Goal: Check status

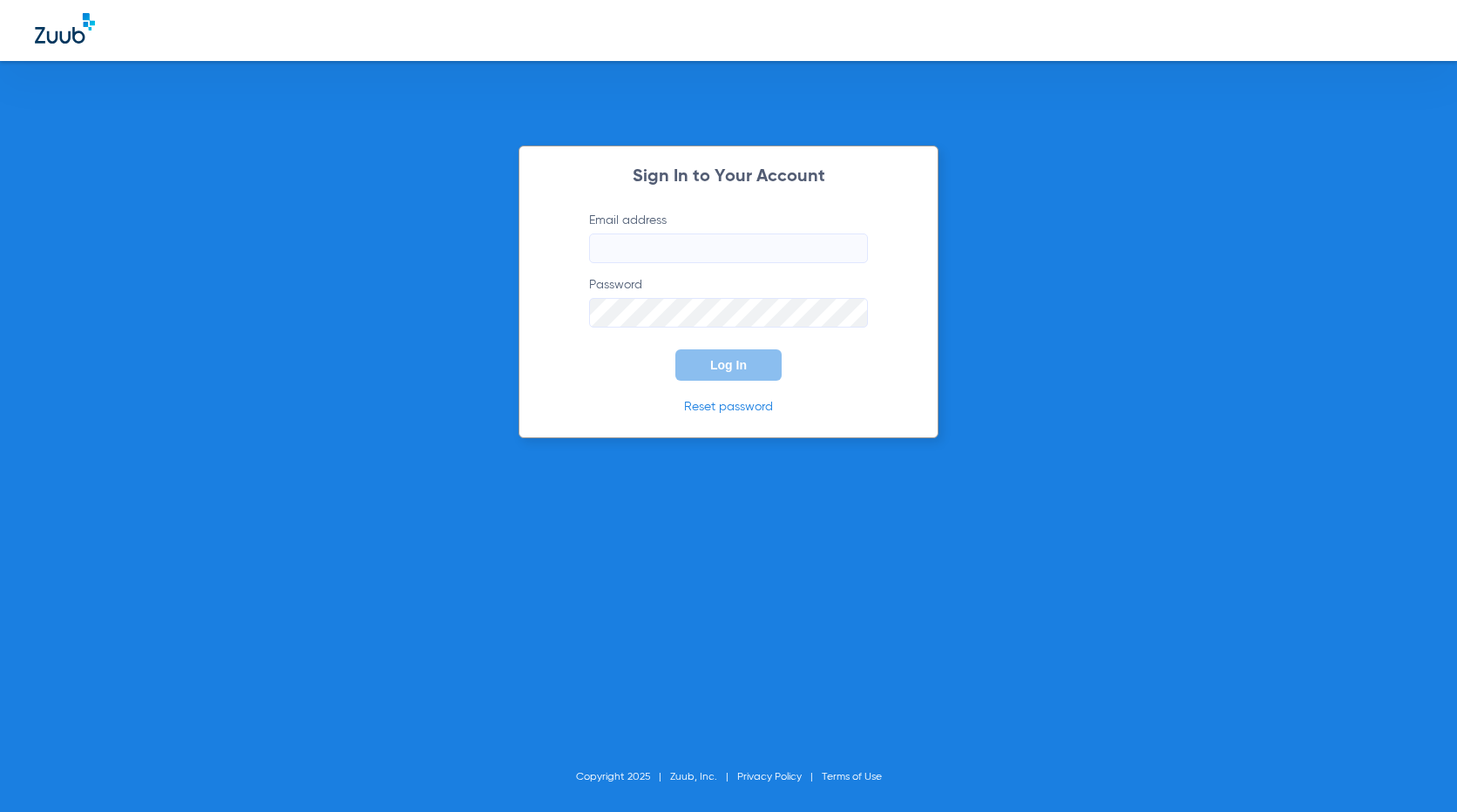
type input "[EMAIL_ADDRESS][DOMAIN_NAME]"
click at [728, 369] on span "Log In" at bounding box center [729, 365] width 37 height 14
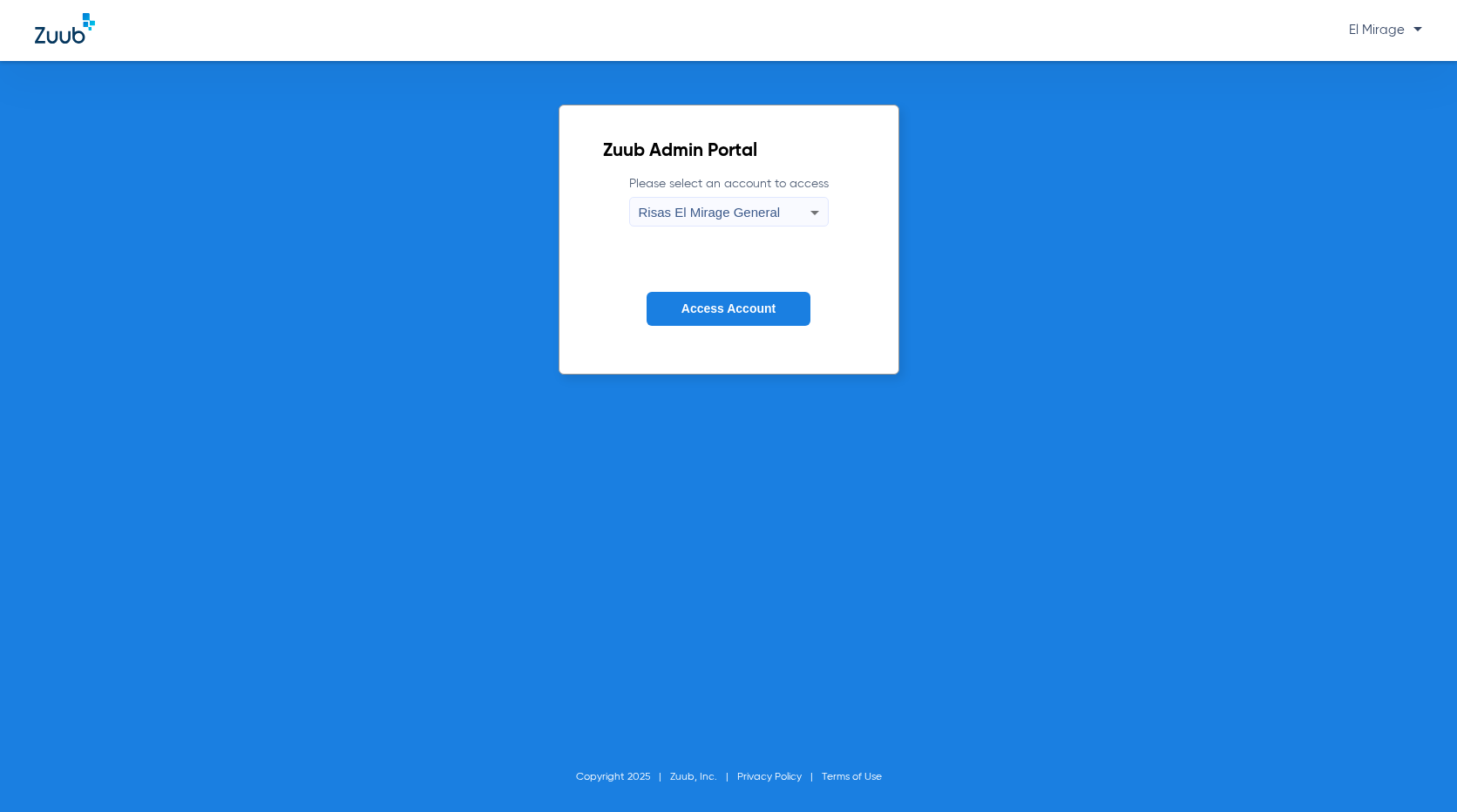
click at [752, 308] on span "Access Account" at bounding box center [728, 308] width 94 height 14
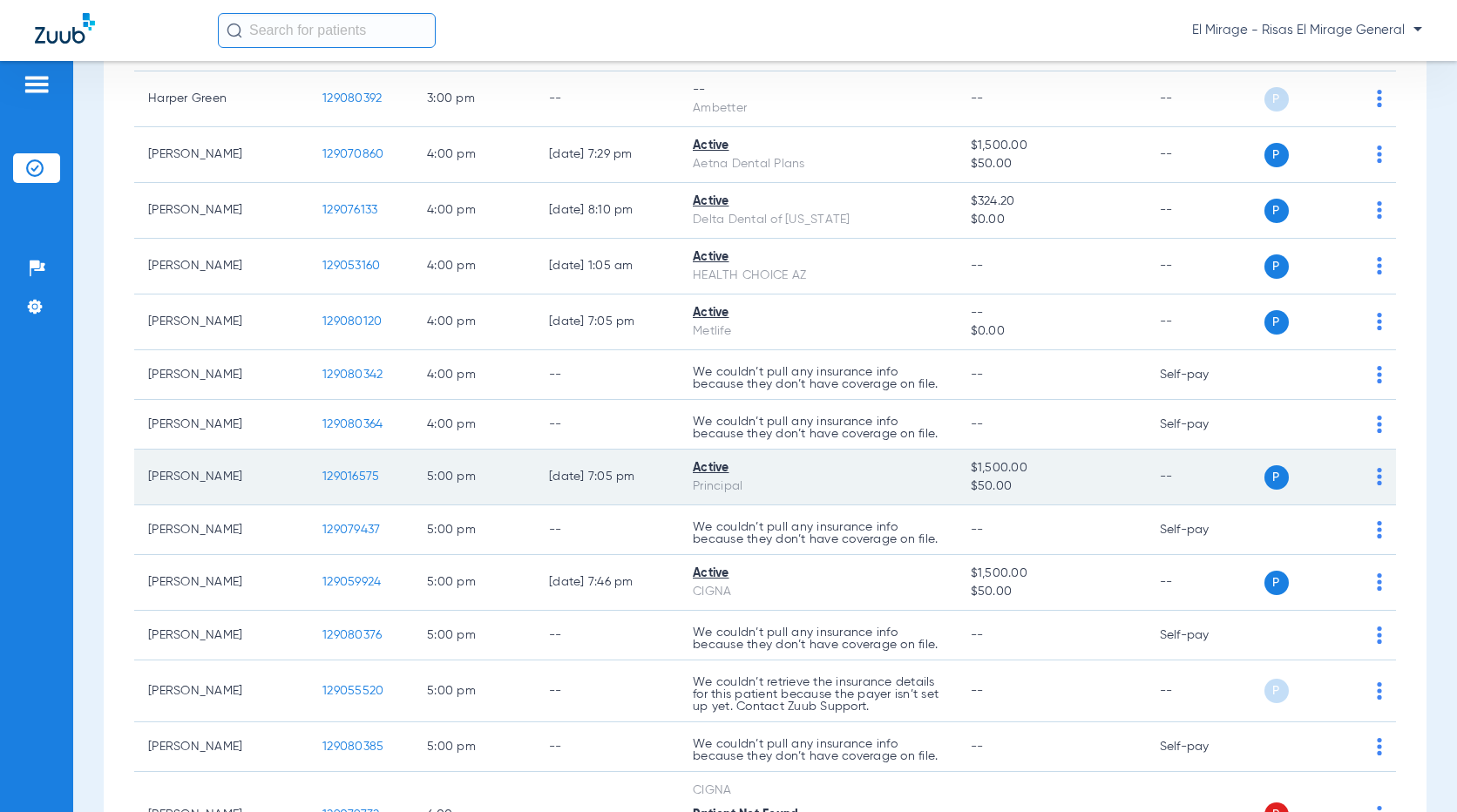
scroll to position [2004, 0]
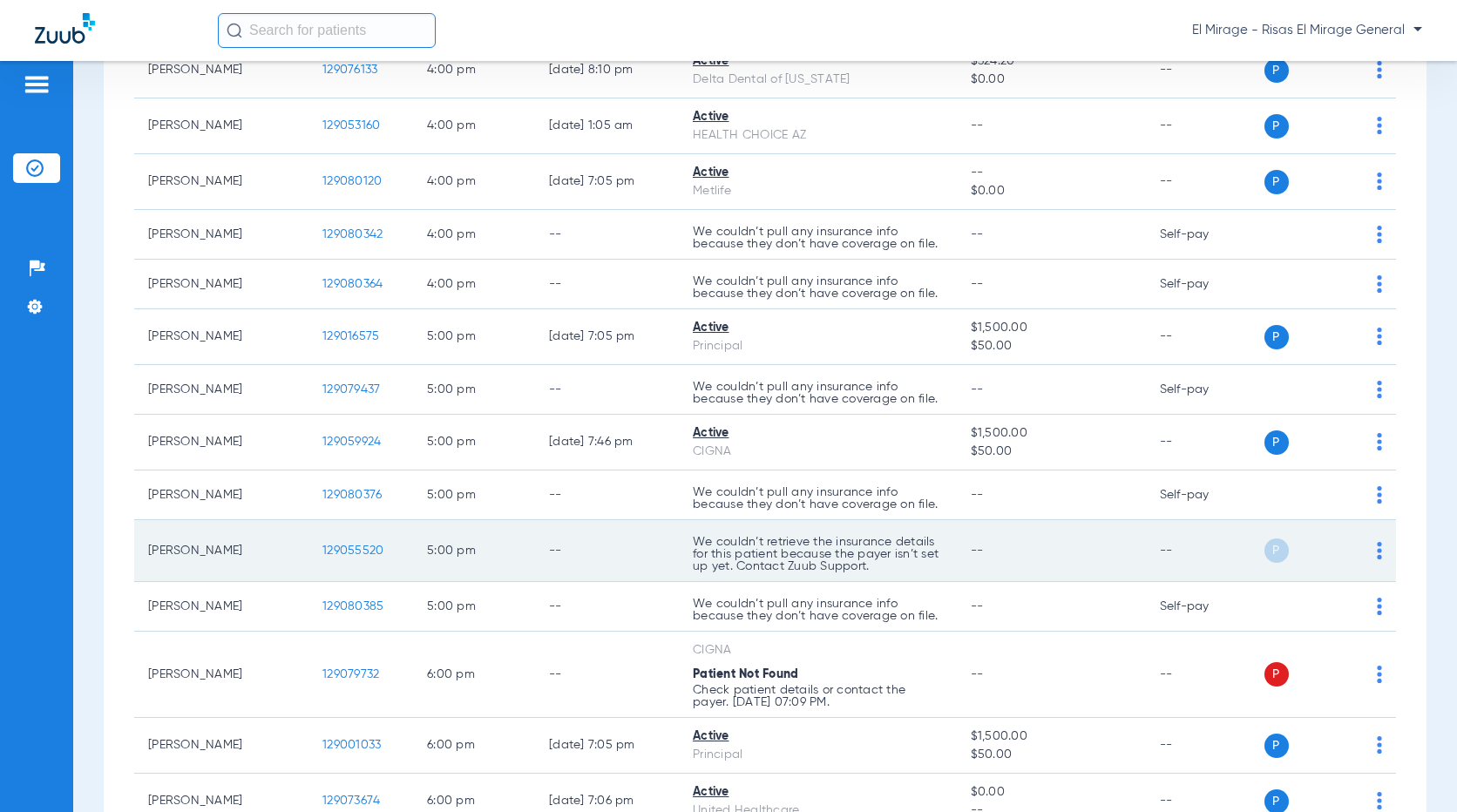
click at [1002, 549] on td "--" at bounding box center [1051, 551] width 189 height 62
drag, startPoint x: 879, startPoint y: 569, endPoint x: 648, endPoint y: 528, distance: 234.6
click at [648, 528] on tr "[PERSON_NAME] 129055520 5:00 PM -- We couldn’t retrieve the insurance details f…" at bounding box center [765, 551] width 1262 height 62
click at [1191, 546] on td "--" at bounding box center [1206, 551] width 118 height 62
